Goal: Navigation & Orientation: Find specific page/section

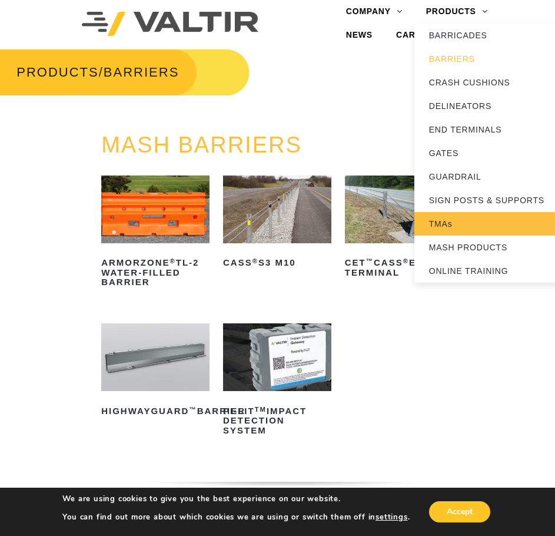
click at [435, 225] on link "TMAs" at bounding box center [488, 224] width 147 height 24
